Goal: Check status: Check status

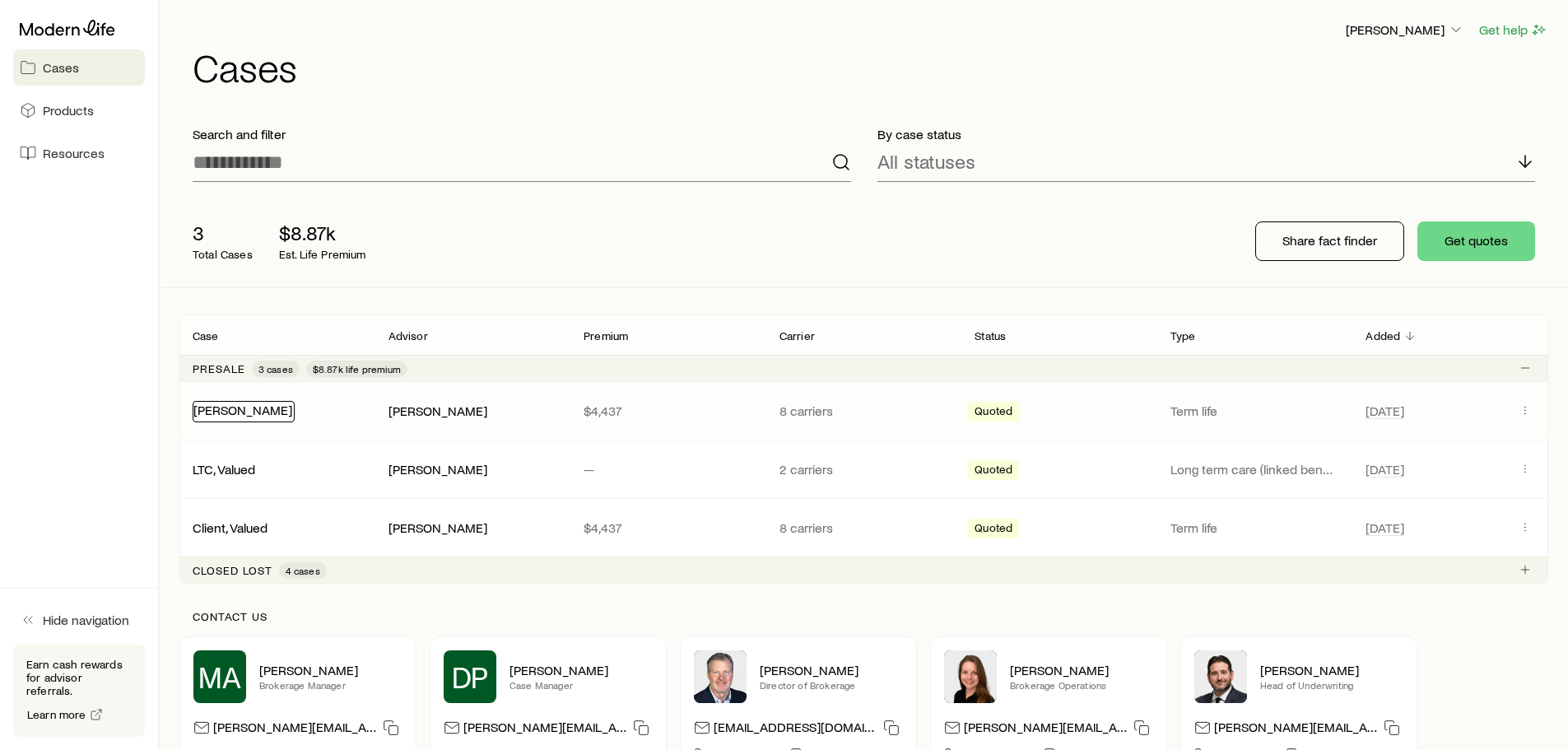
click at [236, 407] on link "[PERSON_NAME]" at bounding box center [243, 410] width 99 height 15
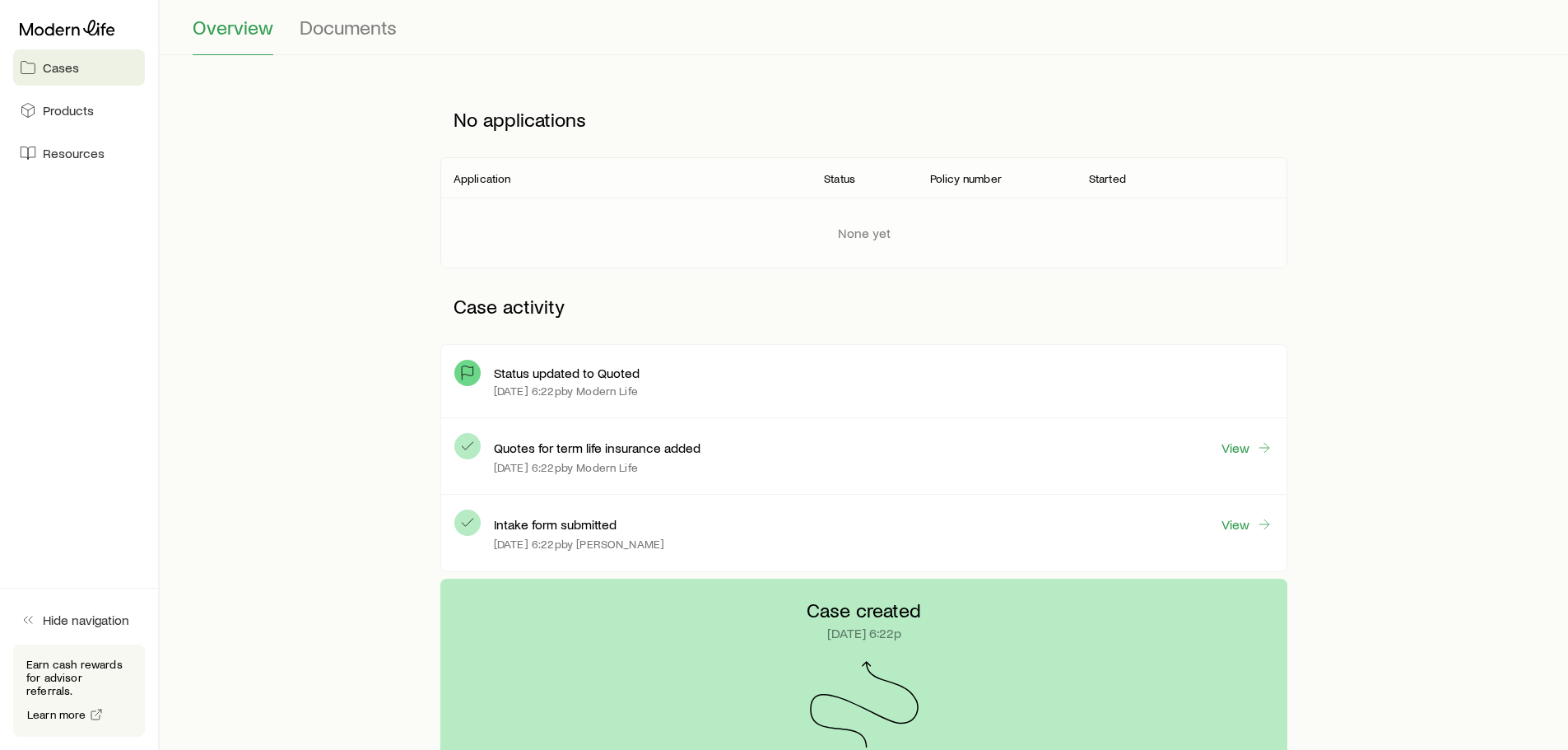
scroll to position [247, 0]
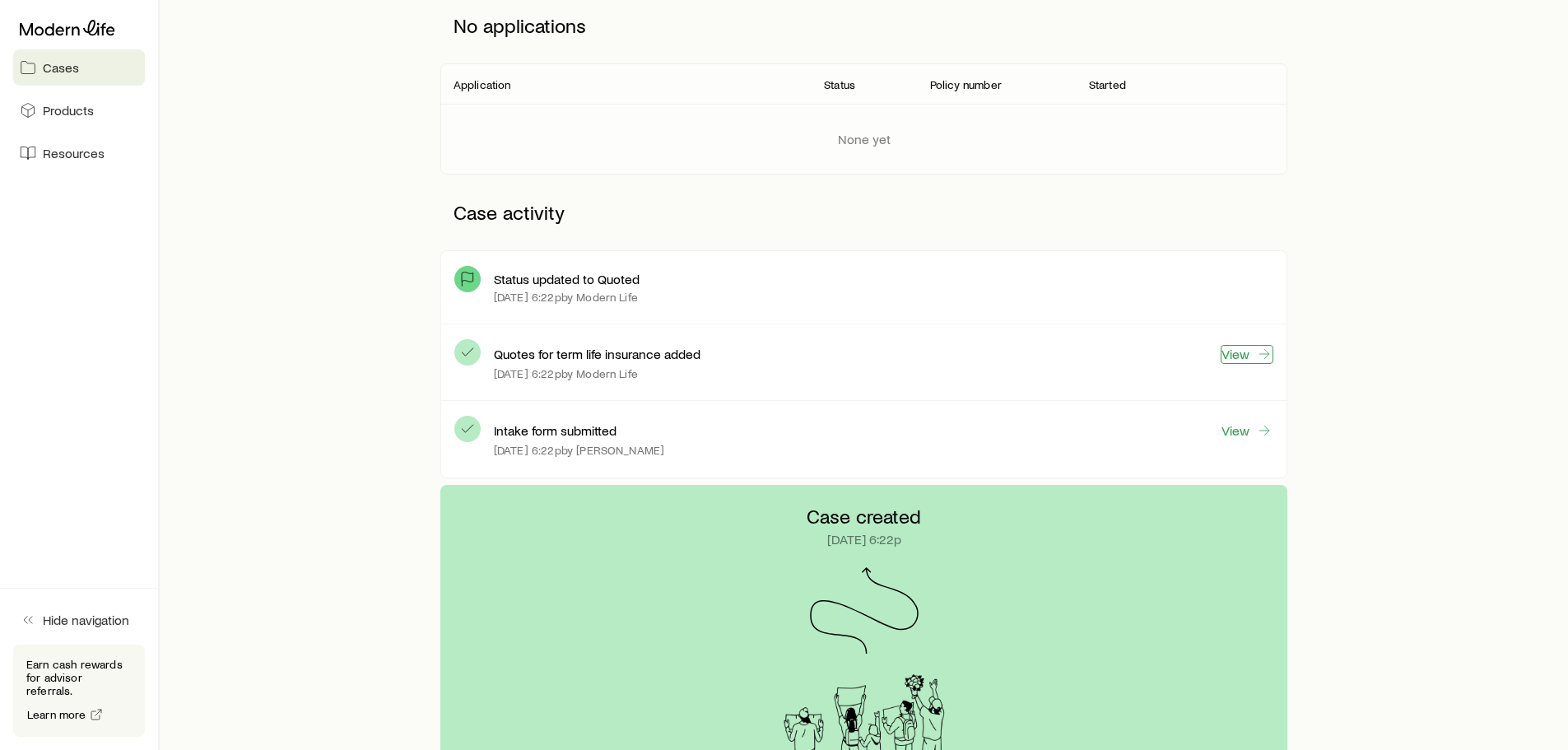
click at [1238, 356] on link "View" at bounding box center [1247, 354] width 53 height 19
